Goal: Task Accomplishment & Management: Complete application form

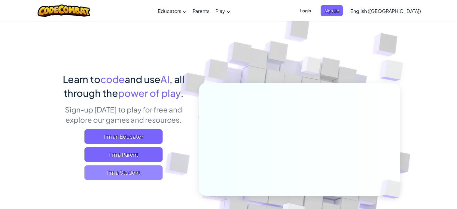
click at [99, 173] on span "I'm a Student" at bounding box center [124, 172] width 78 height 14
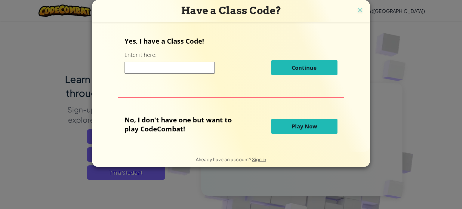
click at [310, 127] on span "Play Now" at bounding box center [304, 126] width 25 height 7
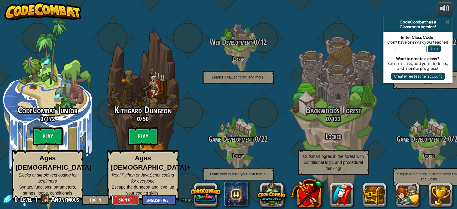
click at [128, 200] on button "Sign Up" at bounding box center [125, 200] width 27 height 10
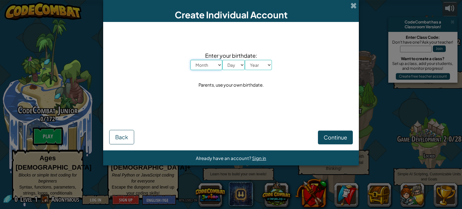
click at [209, 65] on select "Month January February March April May June July August September October Novem…" at bounding box center [206, 65] width 32 height 10
select select "12"
click at [190, 60] on select "Month January February March April May June July August September October Novem…" at bounding box center [206, 65] width 32 height 10
click at [231, 63] on select "Day 1 2 3 4 5 6 7 8 9 10 11 12 13 14 15 16 17 18 19 20 21 22 23 24 25 26 27 28 …" at bounding box center [233, 65] width 23 height 10
select select "12"
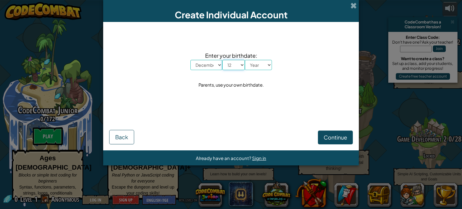
click at [222, 60] on select "Day 1 2 3 4 5 6 7 8 9 10 11 12 13 14 15 16 17 18 19 20 21 22 23 24 25 26 27 28 …" at bounding box center [233, 65] width 23 height 10
click at [266, 62] on select "Year [DATE] 2024 2023 2022 2021 2020 2019 2018 2017 2016 2015 2014 2013 2012 20…" at bounding box center [258, 65] width 27 height 10
select select "2001"
click at [245, 60] on select "Year [DATE] 2024 2023 2022 2021 2020 2019 2018 2017 2016 2015 2014 2013 2012 20…" at bounding box center [258, 65] width 27 height 10
click at [333, 137] on span "Continue" at bounding box center [335, 137] width 23 height 7
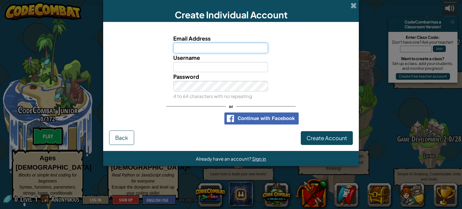
click at [226, 47] on input "Email Address" at bounding box center [220, 48] width 95 height 11
type input "[EMAIL_ADDRESS][DOMAIN_NAME]"
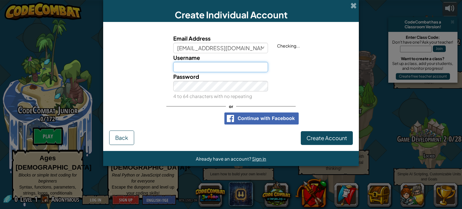
click at [229, 65] on input "Username" at bounding box center [220, 67] width 95 height 11
type input "SD"
click at [344, 45] on link "Sign in" at bounding box center [340, 45] width 13 height 5
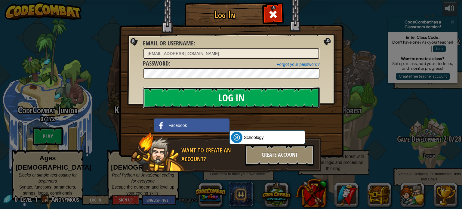
click at [196, 97] on input "Log In" at bounding box center [231, 97] width 177 height 21
